Goal: Task Accomplishment & Management: Use online tool/utility

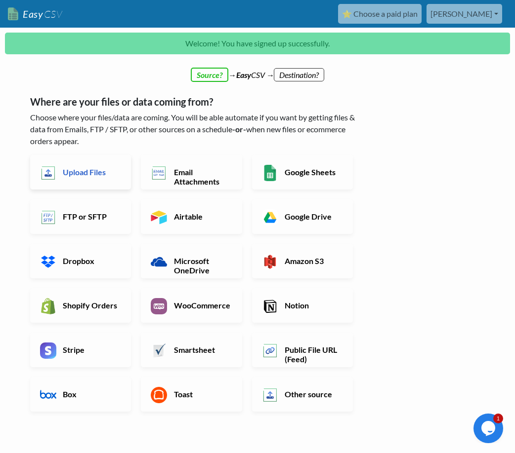
click at [91, 178] on link "Upload Files" at bounding box center [80, 172] width 101 height 35
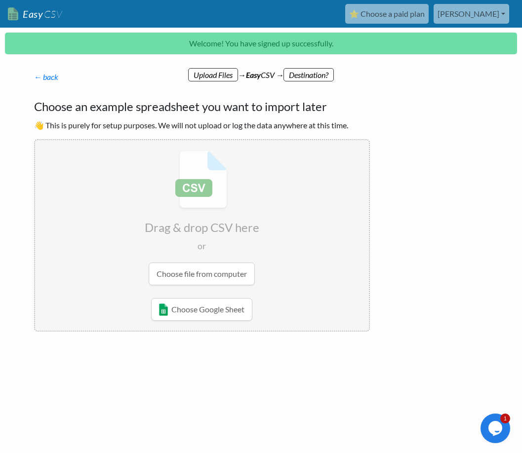
click at [182, 279] on input "file" at bounding box center [202, 218] width 334 height 156
type input "C:\fakepath\Sep2025_web-export.csv"
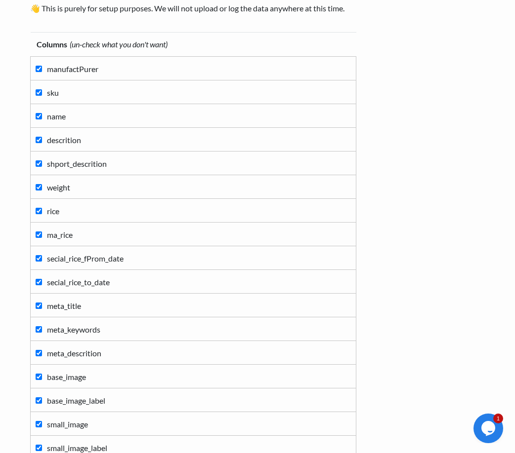
scroll to position [99, 0]
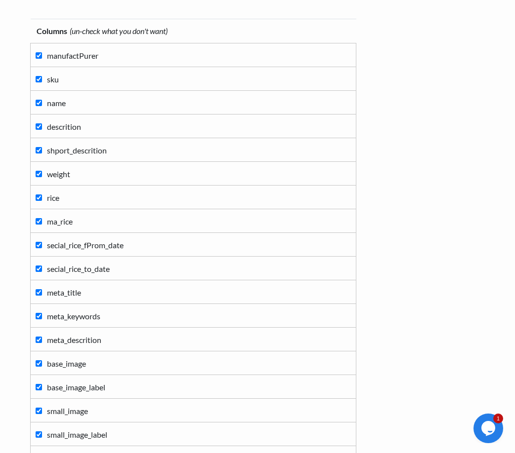
click at [38, 243] on input "secial_rice_fProm_date" at bounding box center [39, 245] width 6 height 6
checkbox input "false"
click at [40, 267] on input "secial_rice_to_date" at bounding box center [39, 269] width 6 height 6
checkbox input "false"
click at [40, 222] on input "ma_rice" at bounding box center [39, 221] width 6 height 6
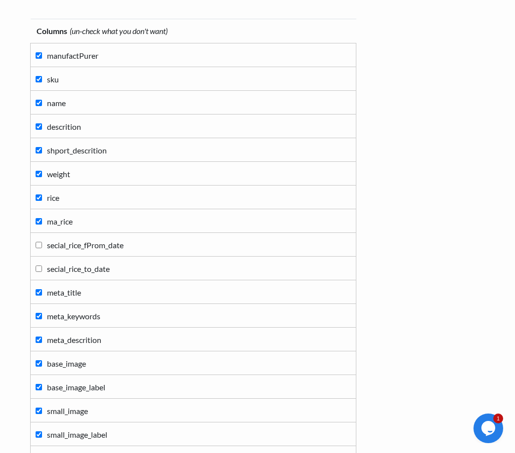
checkbox input "false"
click at [37, 199] on input "rice" at bounding box center [39, 198] width 6 height 6
checkbox input "false"
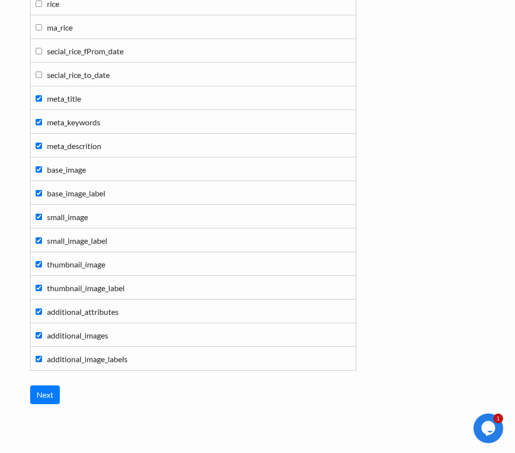
scroll to position [296, 0]
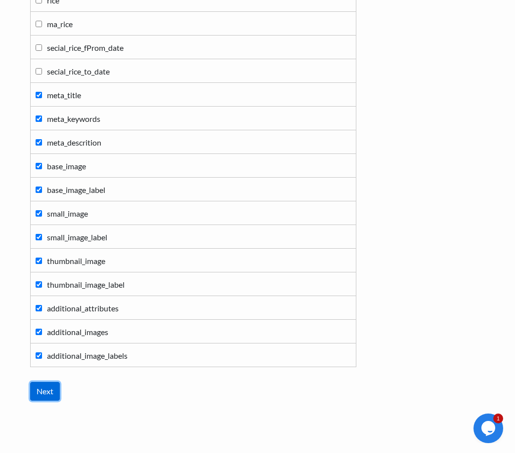
click at [45, 387] on input "Next" at bounding box center [45, 391] width 30 height 19
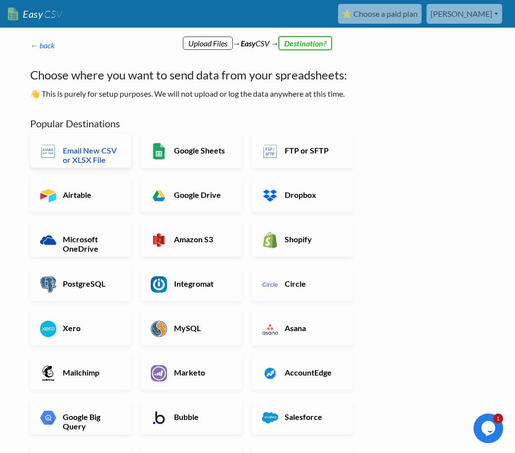
click at [106, 151] on h6 "Email New CSV or XLSX File" at bounding box center [90, 155] width 61 height 19
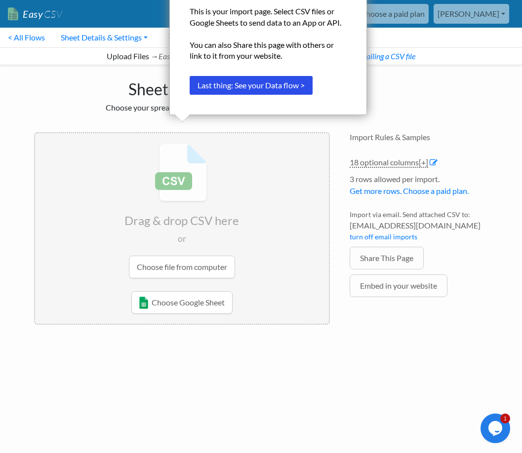
click at [89, 116] on div "Sheet Import Choose your spreadsheet below to import." at bounding box center [182, 93] width 316 height 57
click at [185, 181] on input "file" at bounding box center [182, 211] width 294 height 156
click at [371, 237] on link "turn off email imports" at bounding box center [384, 237] width 68 height 8
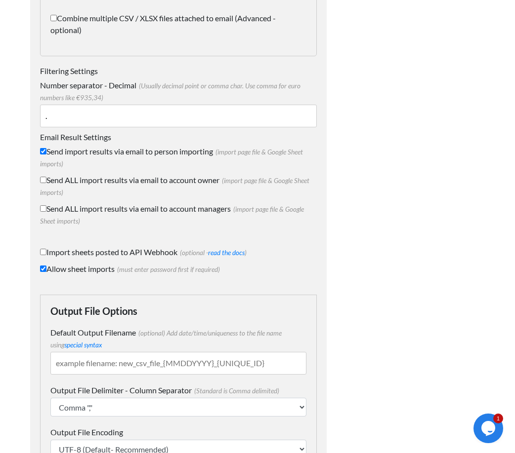
scroll to position [1470, 0]
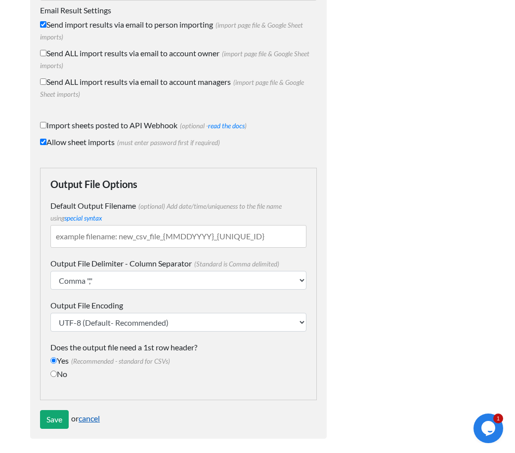
click at [88, 415] on link "cancel" at bounding box center [89, 418] width 21 height 9
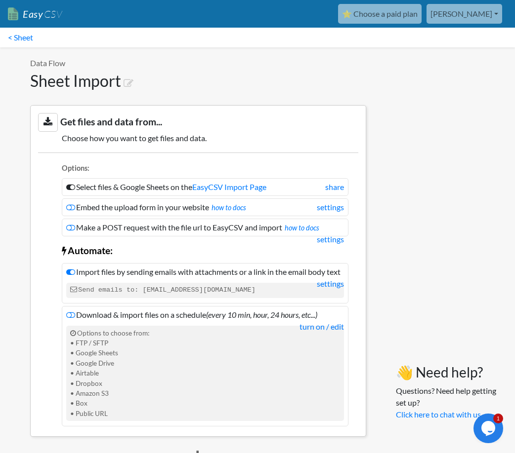
click at [476, 12] on link "[PERSON_NAME]" at bounding box center [464, 14] width 76 height 20
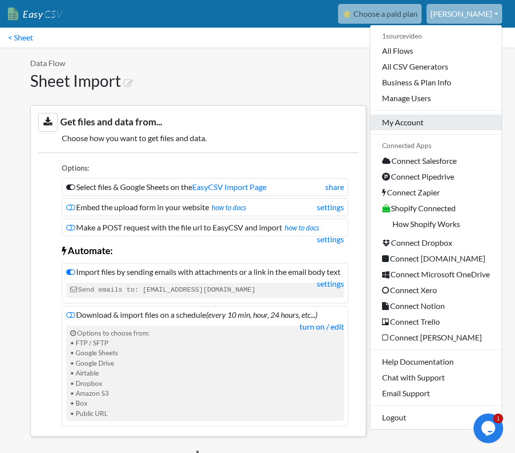
click at [397, 125] on link "My Account" at bounding box center [435, 123] width 131 height 16
